Goal: Task Accomplishment & Management: Complete application form

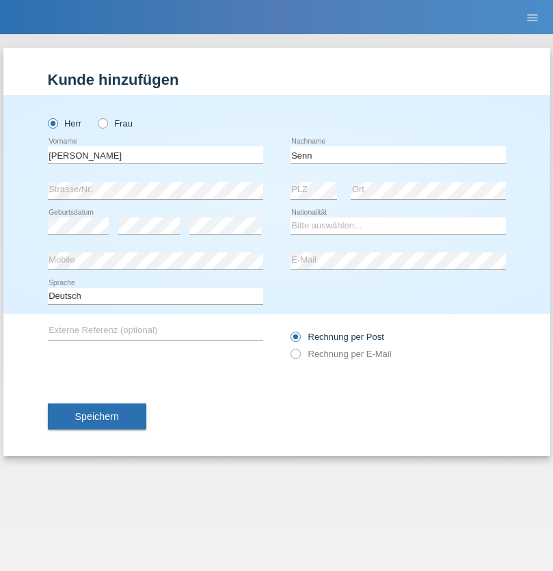
type input "Senn"
select select "CH"
select select "en"
radio input "true"
click at [155, 154] on input "text" at bounding box center [155, 154] width 215 height 17
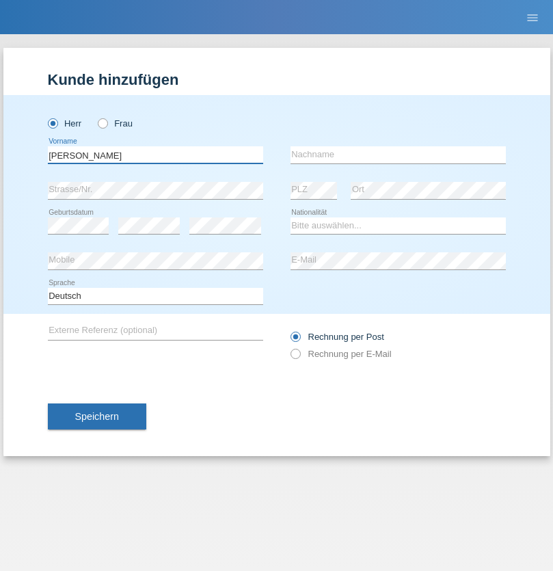
type input "Mohammad Qais"
click at [398, 154] on input "text" at bounding box center [398, 154] width 215 height 17
type input "Nemani"
select select "AF"
select select "C"
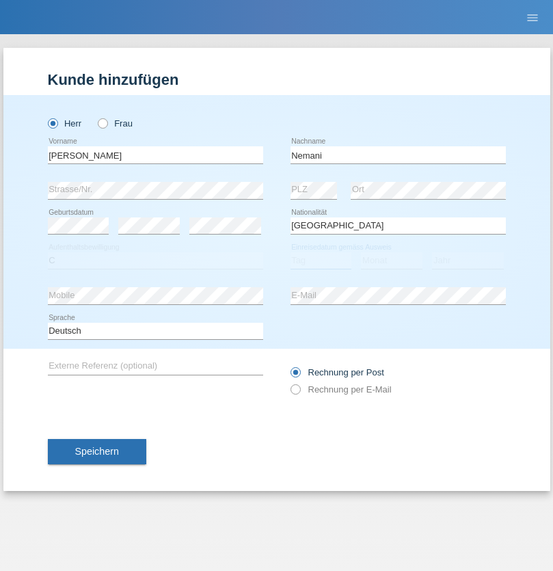
select select "02"
select select "01"
select select "2021"
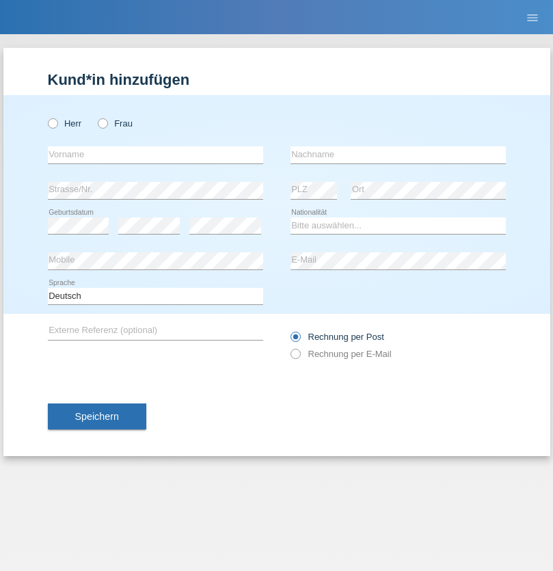
radio input "true"
click at [155, 154] on input "text" at bounding box center [155, 154] width 215 height 17
type input "Besart"
click at [398, 154] on input "text" at bounding box center [398, 154] width 215 height 17
type input "Emiri"
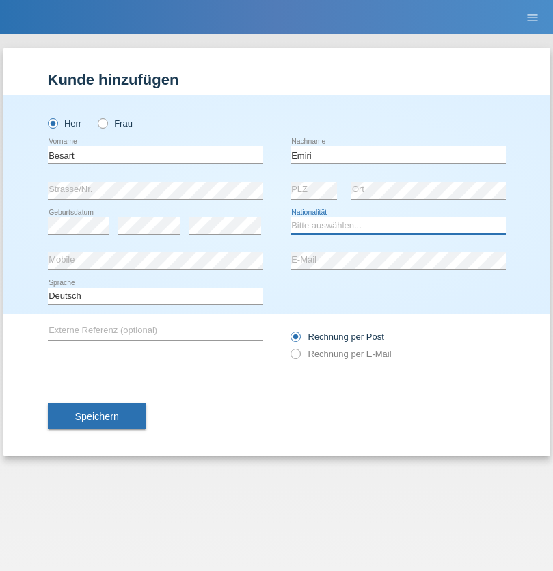
select select "XK"
select select "C"
select select "04"
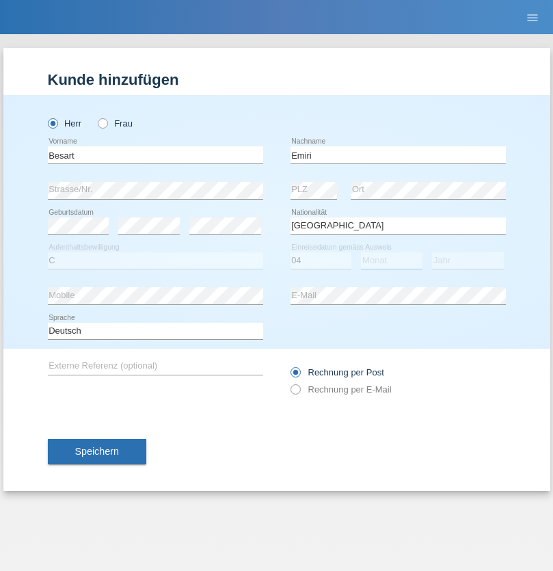
select select "04"
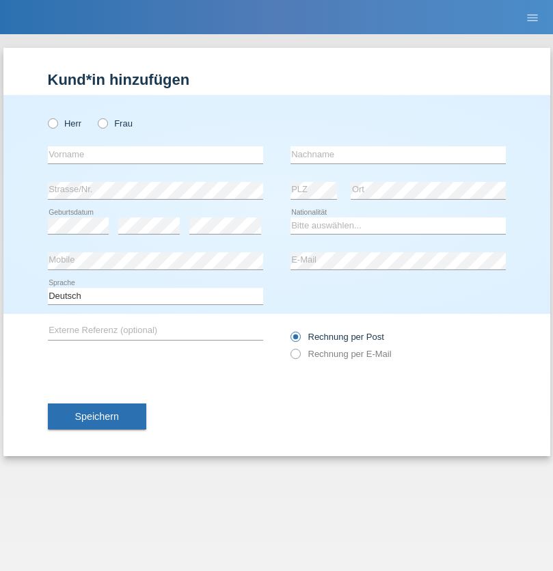
radio input "true"
click at [155, 154] on input "text" at bounding box center [155, 154] width 215 height 17
type input "Camille"
click at [398, 154] on input "text" at bounding box center [398, 154] width 215 height 17
type input "Jacquet"
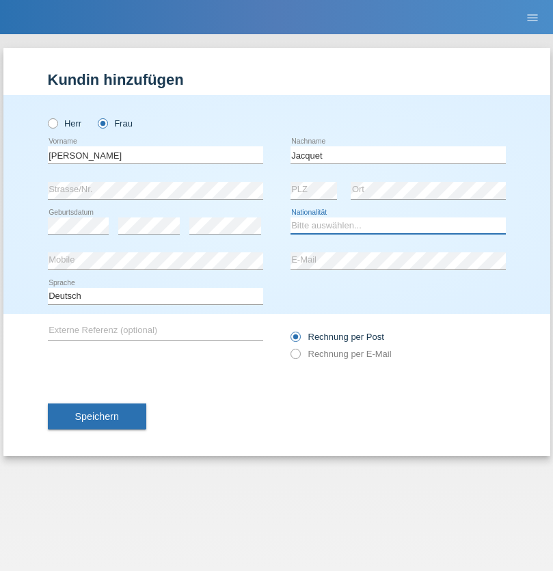
select select "CH"
radio input "true"
select select "DE"
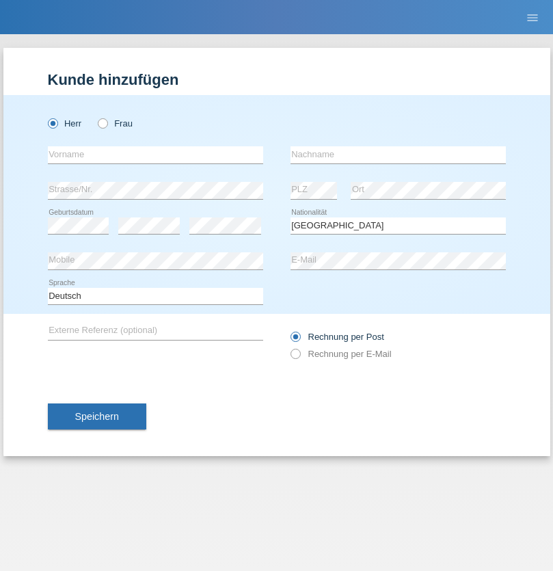
select select "C"
select select "07"
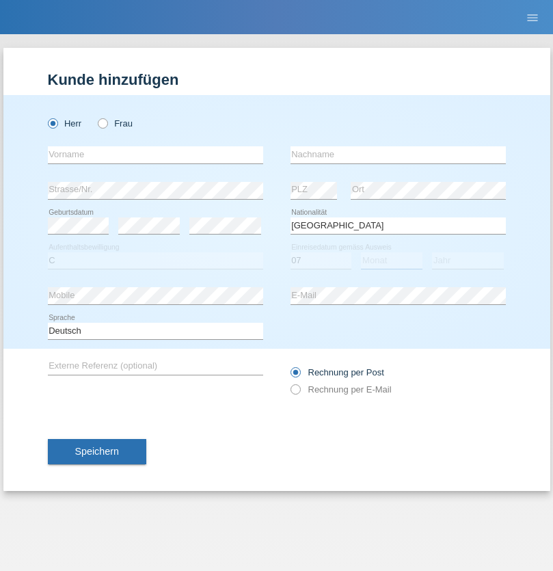
select select "11"
select select "1972"
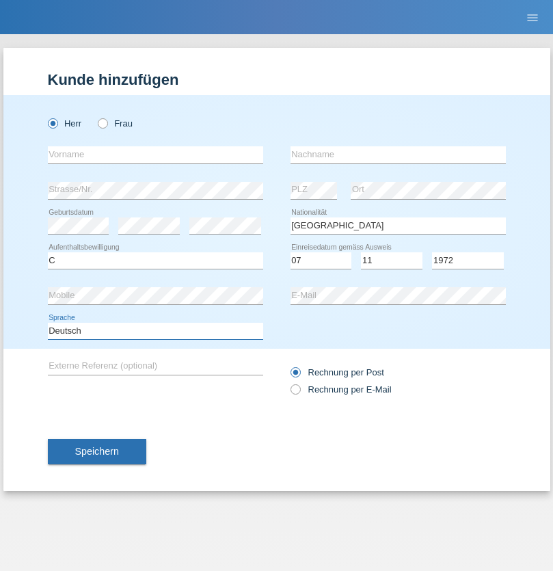
select select "en"
